Goal: Find specific page/section: Find specific page/section

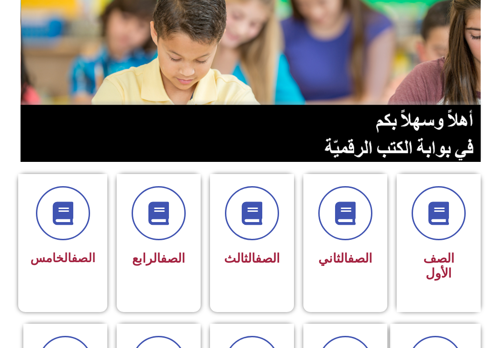
scroll to position [88, 0]
click at [357, 237] on span at bounding box center [346, 213] width 54 height 54
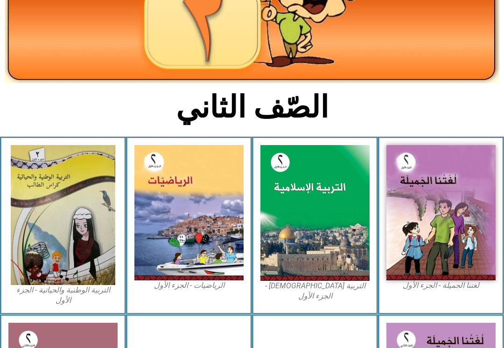
scroll to position [129, 0]
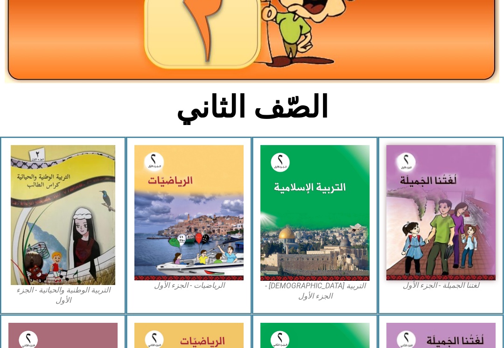
click at [433, 215] on img at bounding box center [441, 212] width 109 height 135
click at [417, 218] on img at bounding box center [441, 212] width 109 height 135
click at [407, 224] on img at bounding box center [441, 212] width 109 height 135
click at [434, 209] on img at bounding box center [441, 212] width 109 height 135
click at [435, 214] on img at bounding box center [441, 212] width 109 height 135
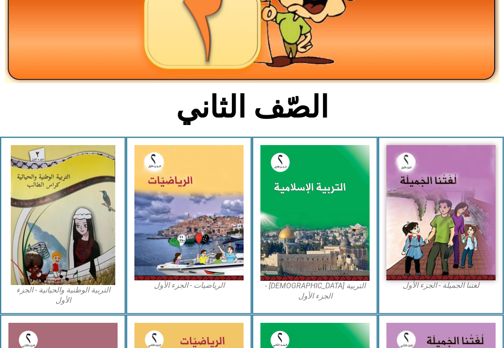
click at [426, 190] on img at bounding box center [441, 212] width 109 height 135
click at [412, 190] on img at bounding box center [441, 212] width 109 height 135
click at [420, 192] on img at bounding box center [441, 212] width 109 height 135
click at [432, 220] on img at bounding box center [441, 212] width 109 height 135
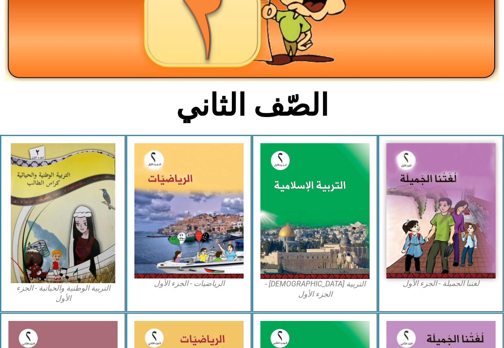
scroll to position [134, 0]
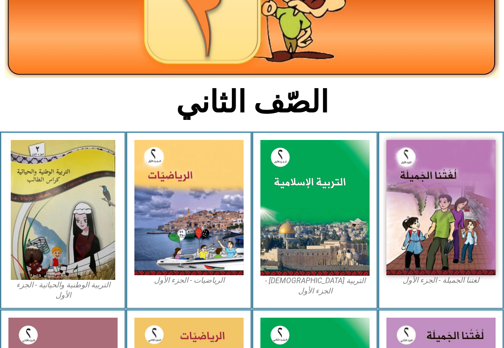
click at [438, 190] on img at bounding box center [441, 207] width 109 height 135
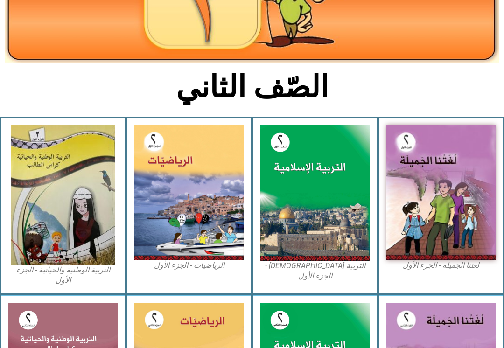
click at [432, 218] on img at bounding box center [441, 192] width 109 height 135
click at [441, 219] on img at bounding box center [441, 192] width 109 height 135
click at [437, 213] on img at bounding box center [441, 192] width 109 height 135
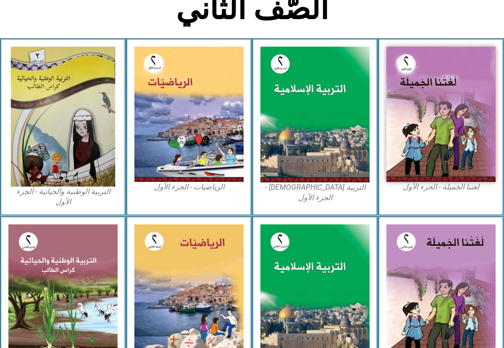
scroll to position [227, 0]
click at [328, 128] on img at bounding box center [315, 115] width 109 height 136
click at [319, 142] on img at bounding box center [315, 115] width 109 height 136
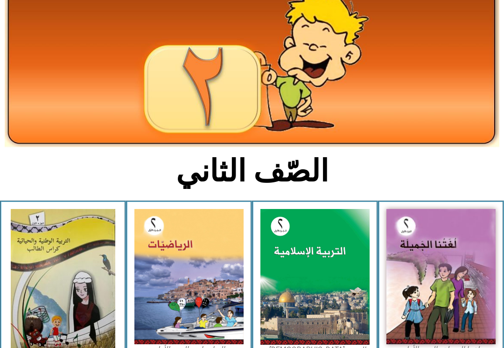
scroll to position [0, 0]
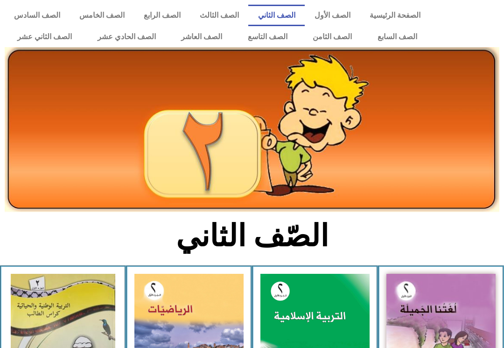
click at [464, 307] on img at bounding box center [441, 341] width 109 height 135
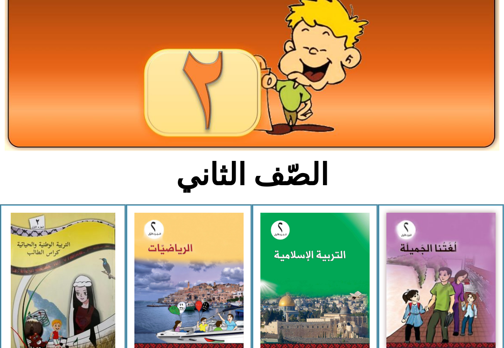
scroll to position [100, 0]
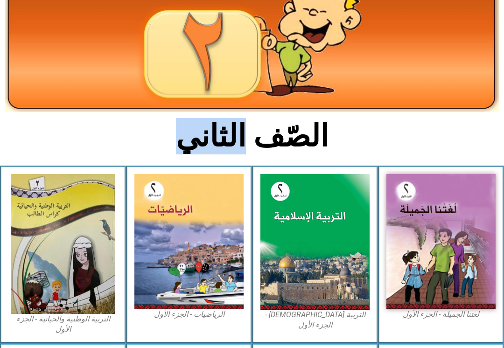
click at [449, 275] on img at bounding box center [441, 241] width 109 height 135
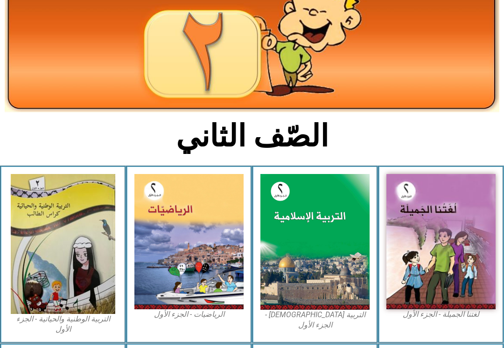
click at [430, 263] on img at bounding box center [441, 241] width 109 height 135
click at [436, 225] on img at bounding box center [441, 241] width 109 height 135
click at [465, 289] on img at bounding box center [441, 241] width 109 height 135
click at [450, 284] on img at bounding box center [441, 241] width 109 height 135
click at [430, 275] on img at bounding box center [441, 241] width 109 height 135
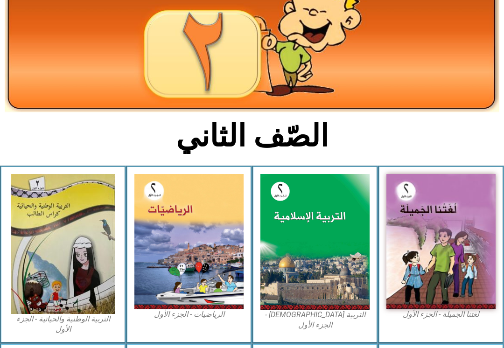
click at [433, 288] on img at bounding box center [441, 241] width 109 height 135
click at [436, 290] on img at bounding box center [441, 241] width 109 height 135
click at [320, 284] on img at bounding box center [315, 242] width 109 height 136
click at [328, 293] on img at bounding box center [315, 242] width 109 height 136
click at [347, 302] on img at bounding box center [315, 242] width 109 height 136
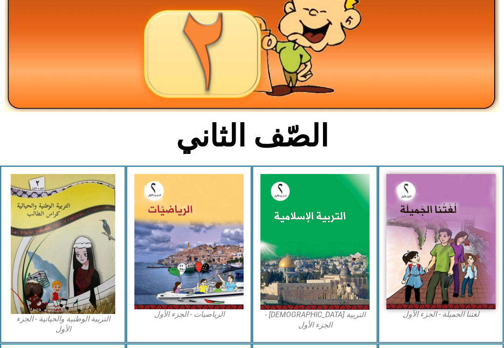
click at [346, 303] on img at bounding box center [315, 242] width 109 height 136
click at [348, 298] on img at bounding box center [315, 242] width 109 height 136
click at [347, 295] on img at bounding box center [315, 242] width 109 height 136
click at [348, 284] on img at bounding box center [315, 242] width 109 height 136
click at [458, 253] on img at bounding box center [441, 241] width 109 height 135
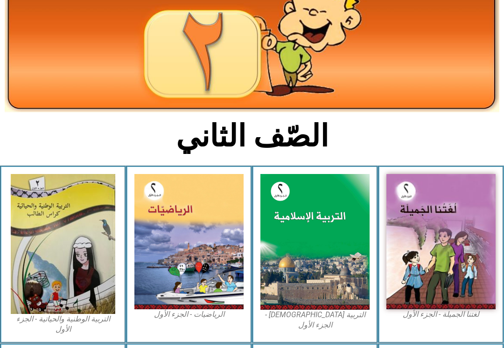
click at [452, 263] on img at bounding box center [441, 241] width 109 height 135
click at [447, 276] on img at bounding box center [441, 241] width 109 height 135
click at [448, 280] on img at bounding box center [441, 241] width 109 height 135
click at [457, 278] on img at bounding box center [441, 241] width 109 height 135
click at [461, 264] on img at bounding box center [441, 241] width 109 height 135
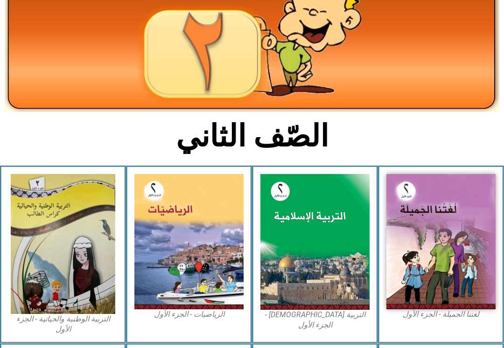
click at [459, 277] on img at bounding box center [441, 241] width 109 height 135
click at [456, 274] on img at bounding box center [441, 241] width 109 height 135
click at [461, 269] on img at bounding box center [441, 241] width 109 height 135
click at [409, 217] on img at bounding box center [441, 241] width 109 height 135
click at [423, 231] on img at bounding box center [441, 241] width 109 height 135
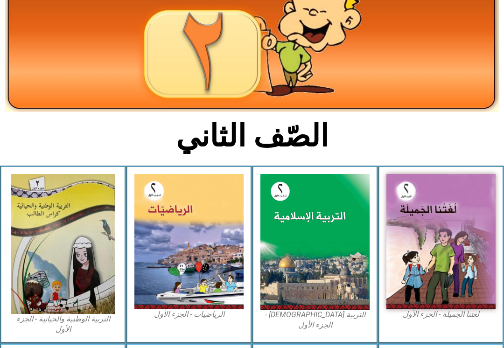
click at [473, 257] on img at bounding box center [441, 241] width 109 height 135
click at [426, 213] on img at bounding box center [441, 241] width 109 height 135
click at [431, 259] on img at bounding box center [441, 241] width 109 height 135
click at [406, 269] on img at bounding box center [441, 241] width 109 height 135
click at [417, 269] on img at bounding box center [441, 241] width 109 height 135
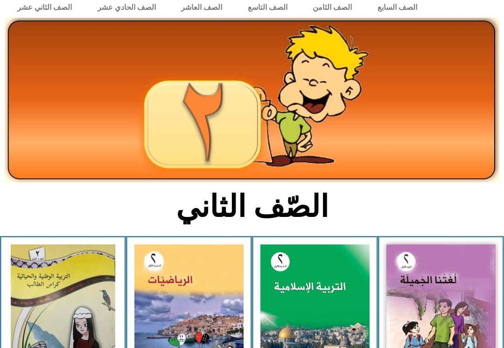
scroll to position [0, 0]
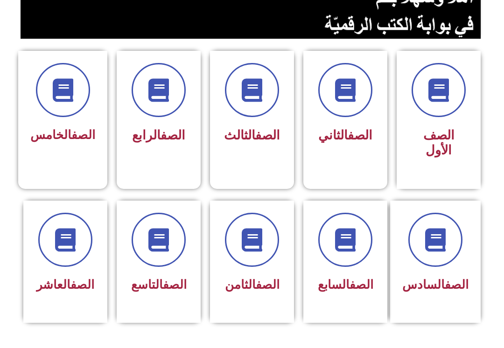
scroll to position [211, 0]
click at [361, 104] on span at bounding box center [346, 90] width 54 height 54
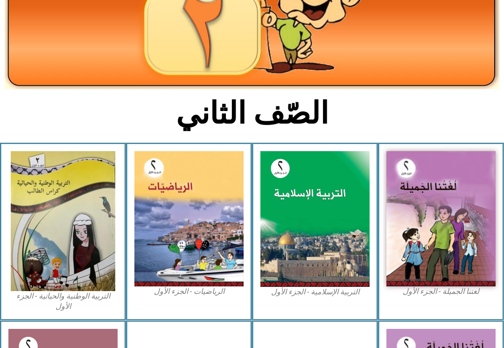
scroll to position [123, 0]
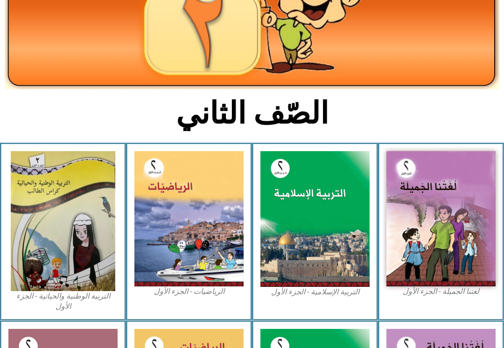
click at [454, 210] on img at bounding box center [441, 218] width 109 height 135
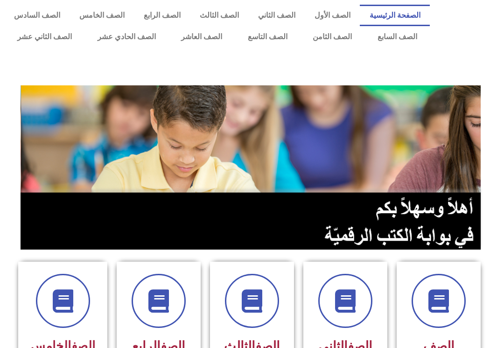
click at [369, 285] on div at bounding box center [346, 301] width 60 height 54
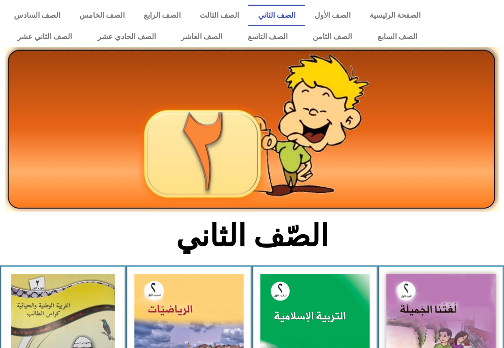
click at [429, 302] on img at bounding box center [441, 341] width 109 height 135
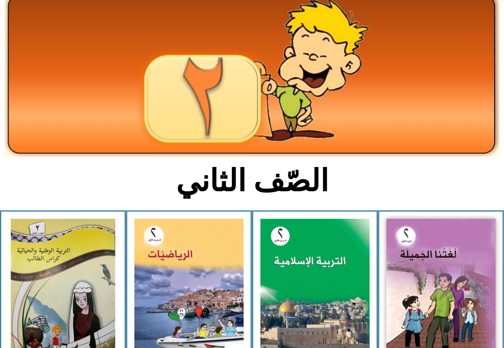
scroll to position [55, 0]
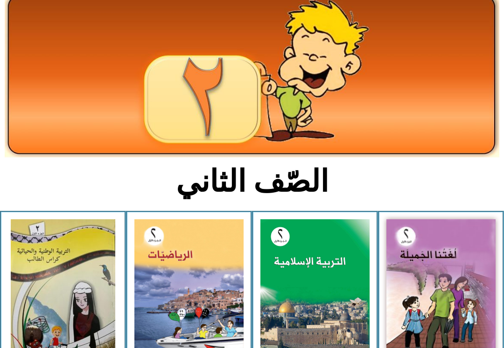
click at [436, 273] on img at bounding box center [441, 287] width 109 height 135
click at [410, 276] on img at bounding box center [441, 287] width 109 height 135
click at [409, 284] on img at bounding box center [441, 287] width 109 height 135
click at [416, 291] on img at bounding box center [441, 287] width 109 height 135
click at [424, 290] on img at bounding box center [441, 287] width 109 height 135
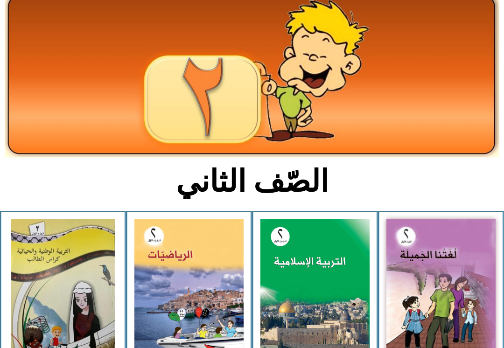
click at [318, 298] on img at bounding box center [315, 288] width 109 height 136
click at [315, 287] on img at bounding box center [315, 288] width 109 height 136
click at [315, 298] on img at bounding box center [315, 288] width 109 height 136
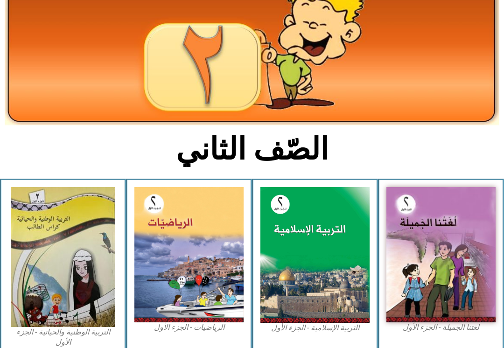
click at [344, 258] on img at bounding box center [315, 256] width 109 height 136
click at [439, 263] on img at bounding box center [441, 254] width 109 height 135
click at [340, 260] on img at bounding box center [315, 255] width 109 height 136
